Goal: Answer question/provide support: Share knowledge or assist other users

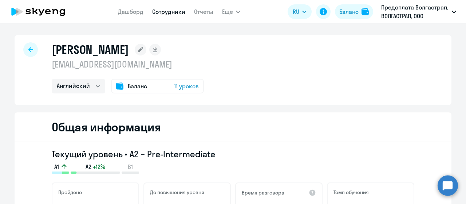
select select "english"
click at [448, 189] on circle at bounding box center [448, 185] width 20 height 20
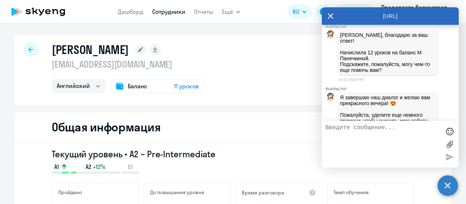
scroll to position [1063, 0]
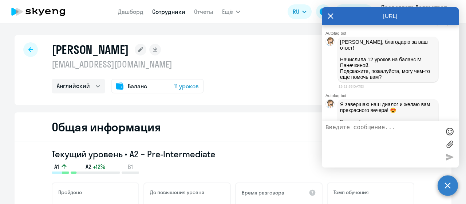
click at [329, 15] on icon at bounding box center [330, 15] width 5 height 5
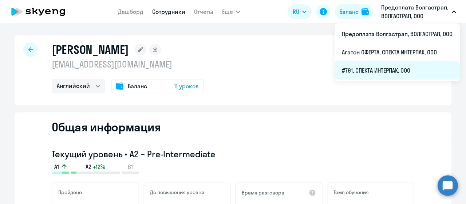
click at [377, 67] on li "#791, СПЕКТА ИНТЕРПАК, ООО" at bounding box center [397, 70] width 125 height 18
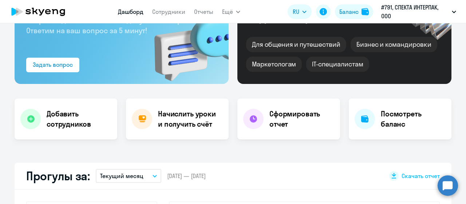
scroll to position [109, 0]
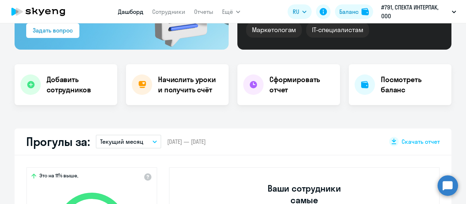
select select "30"
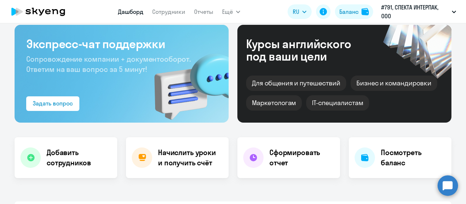
scroll to position [0, 0]
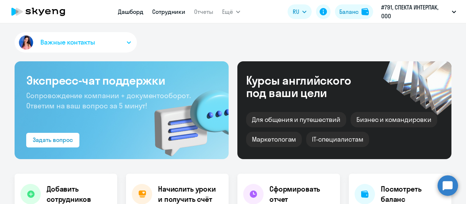
click at [177, 11] on link "Сотрудники" at bounding box center [168, 11] width 33 height 7
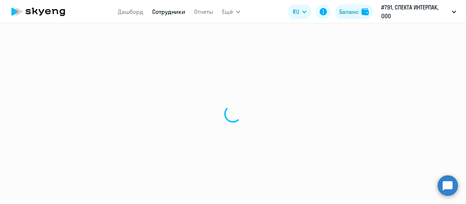
select select "30"
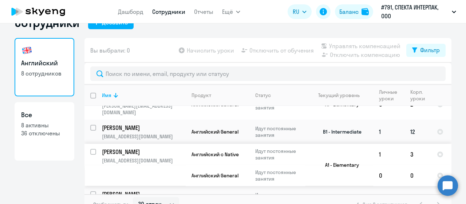
scroll to position [29, 0]
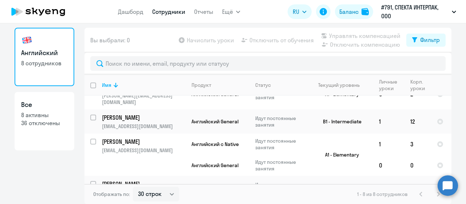
click at [445, 188] on circle at bounding box center [448, 185] width 20 height 20
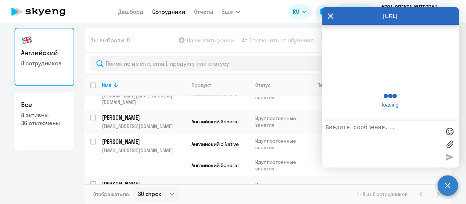
scroll to position [1355, 0]
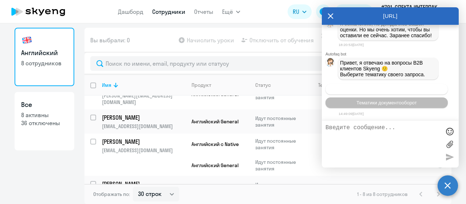
click at [357, 88] on span "Операционное сопровождение" at bounding box center [387, 88] width 68 height 5
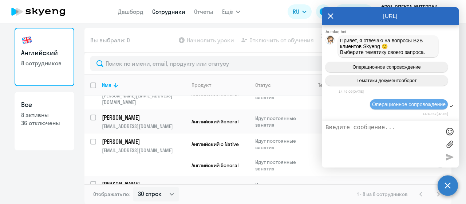
scroll to position [1422, 0]
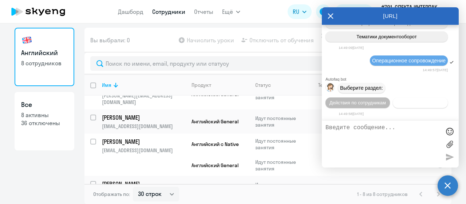
click at [412, 105] on span "Действия с балансом" at bounding box center [420, 102] width 47 height 5
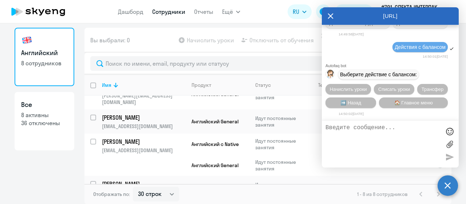
scroll to position [1503, 0]
click at [427, 90] on span "Трансфер" at bounding box center [433, 88] width 22 height 5
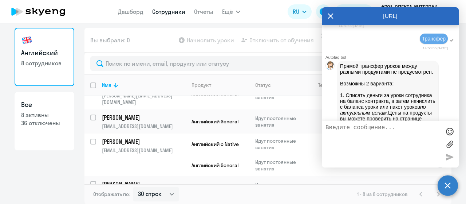
scroll to position [1779, 0]
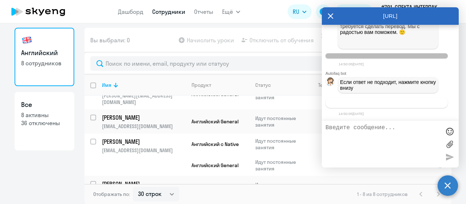
click at [408, 104] on span "Связаться с менеджером" at bounding box center [387, 102] width 56 height 5
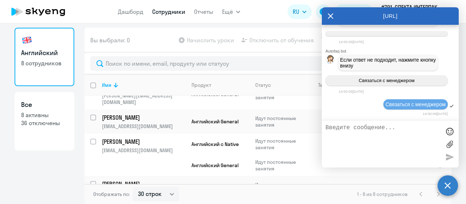
scroll to position [1802, 0]
click at [363, 126] on textarea at bounding box center [383, 143] width 115 height 39
type textarea "надо передать уроки от [PERSON_NAME] к [PERSON_NAME]"
